Goal: Complete application form

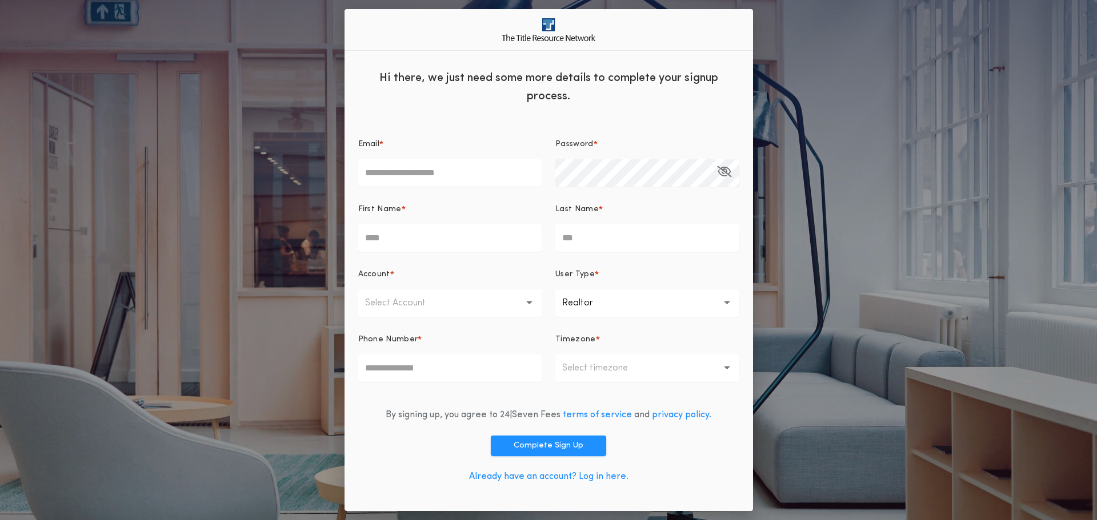
click at [788, 418] on div "**********" at bounding box center [548, 260] width 1097 height 520
click at [625, 294] on button "**********" at bounding box center [647, 303] width 184 height 27
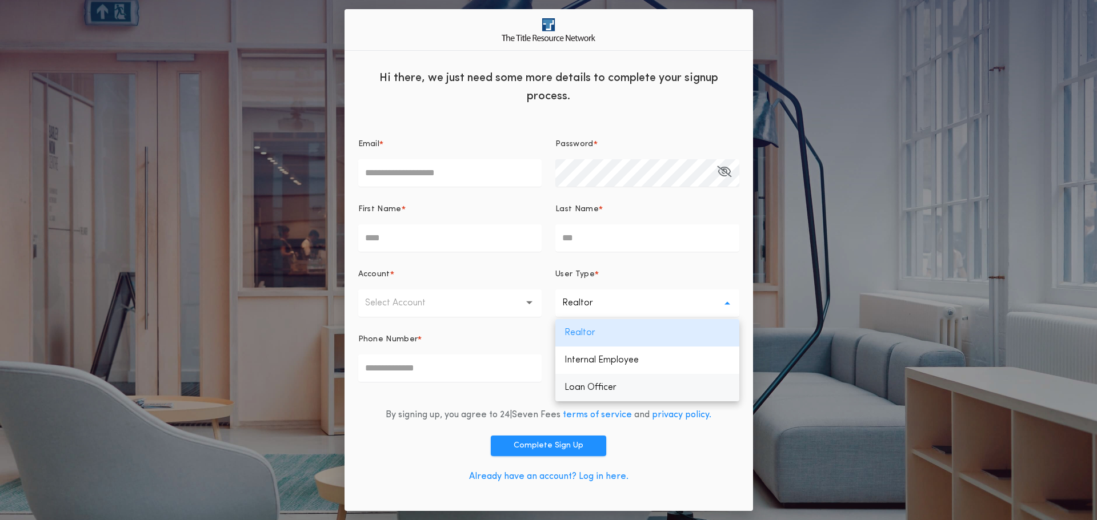
click at [630, 392] on p "Loan Officer" at bounding box center [647, 387] width 184 height 27
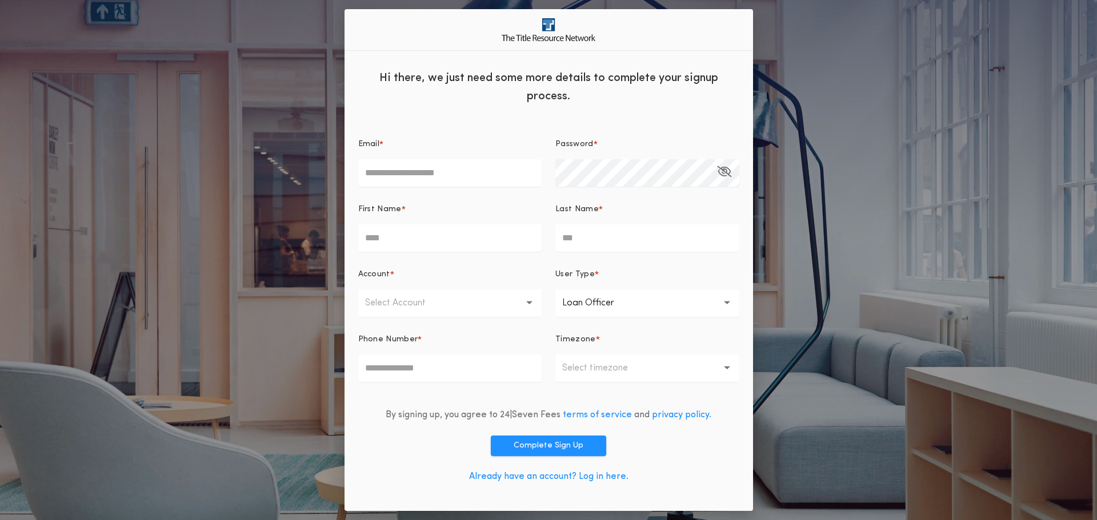
click at [763, 422] on div "**********" at bounding box center [548, 260] width 1097 height 520
